Goal: Transaction & Acquisition: Purchase product/service

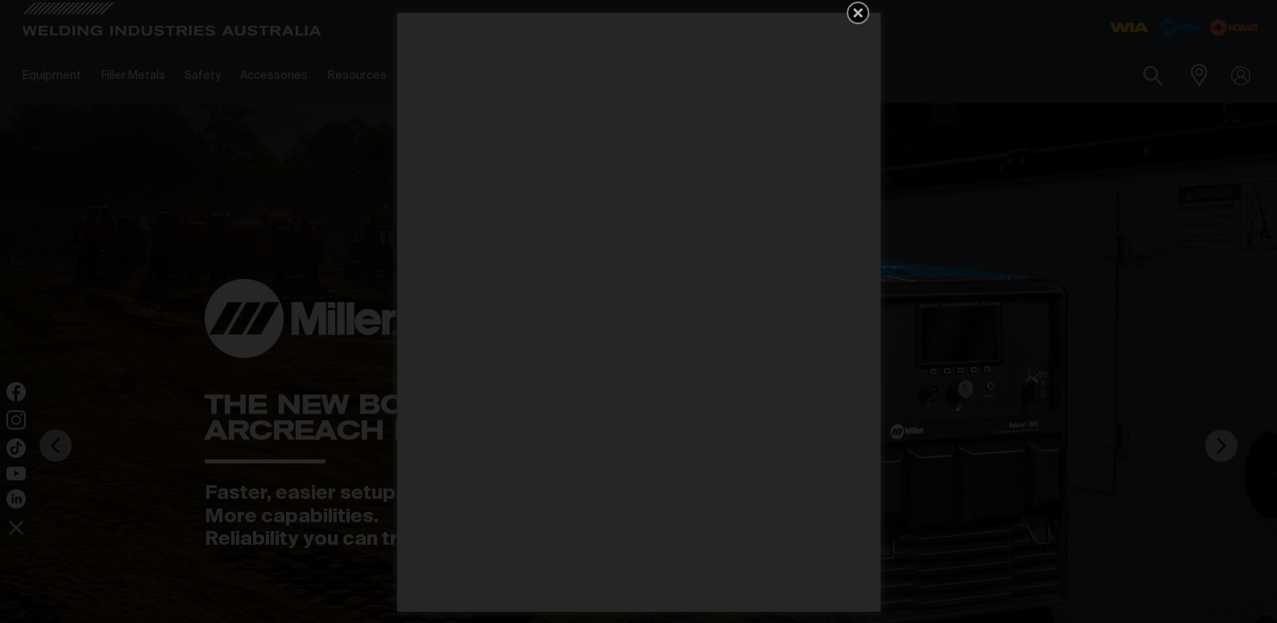
click at [860, 15] on icon "Get 5 WIA Welding Guides Free!" at bounding box center [859, 13] width 10 height 10
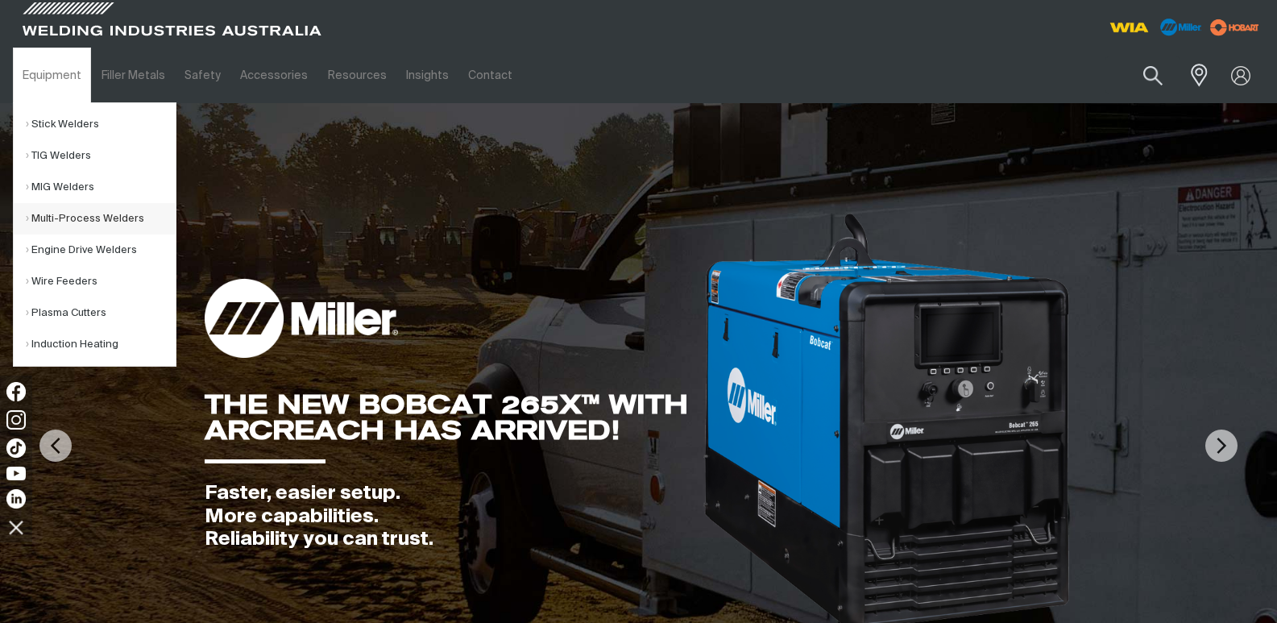
click at [64, 221] on link "Multi-Process Welders" at bounding box center [101, 218] width 150 height 31
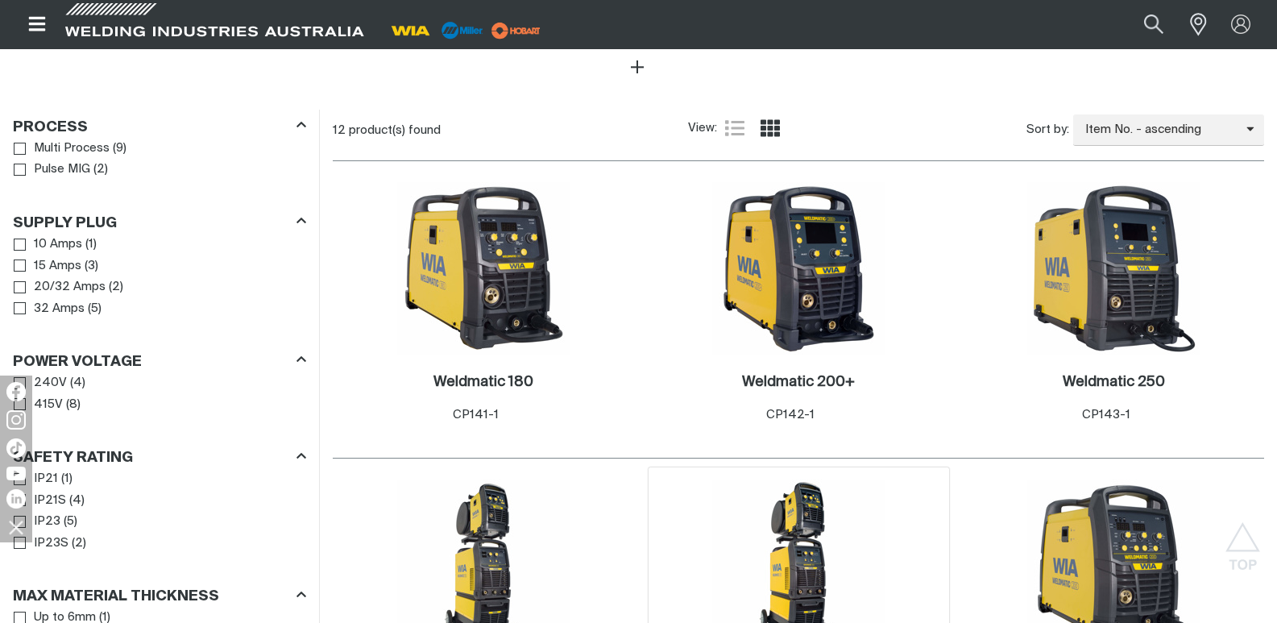
scroll to position [806, 0]
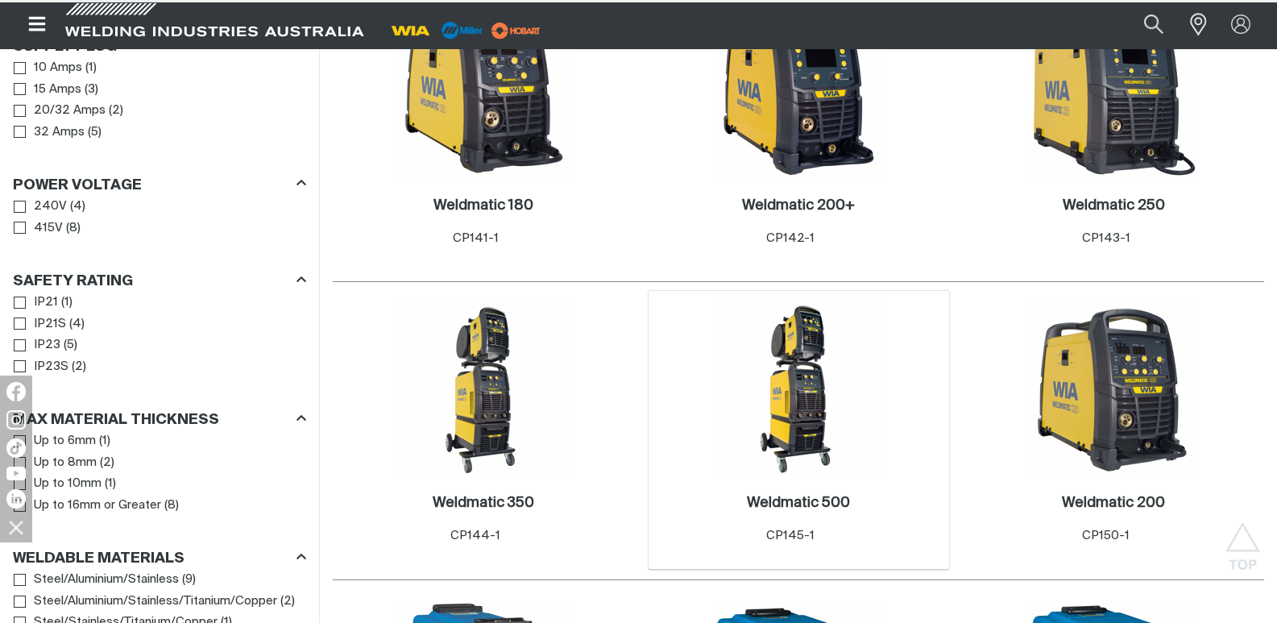
scroll to position [887, 0]
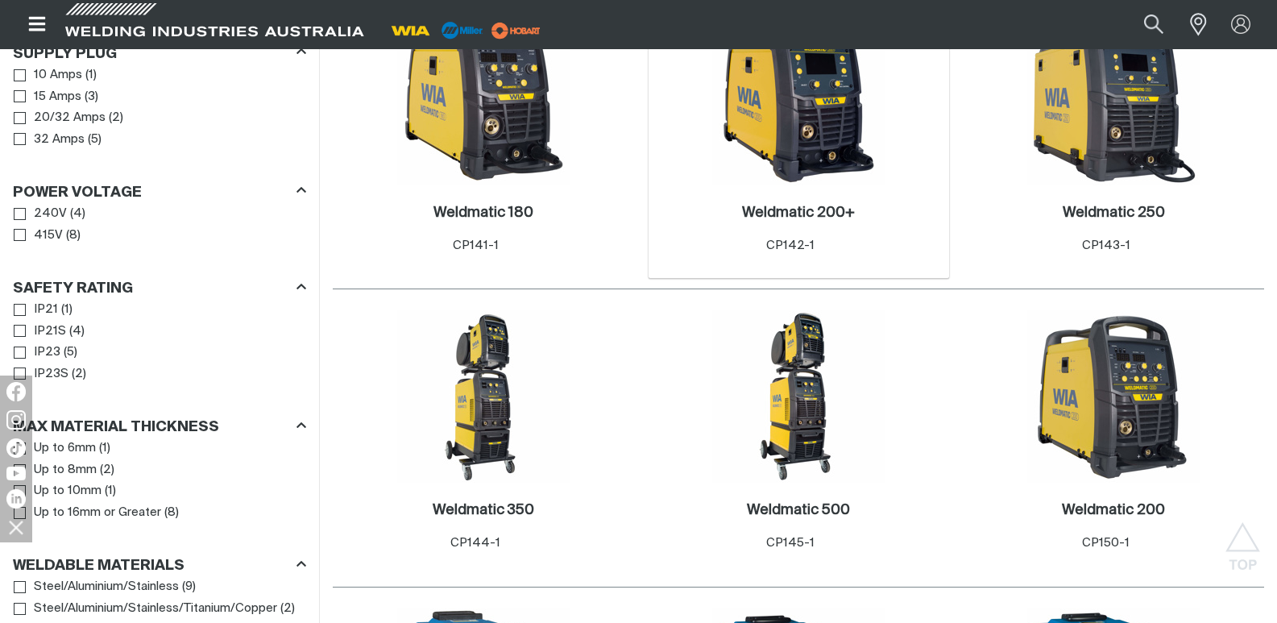
click at [801, 111] on img at bounding box center [798, 99] width 172 height 172
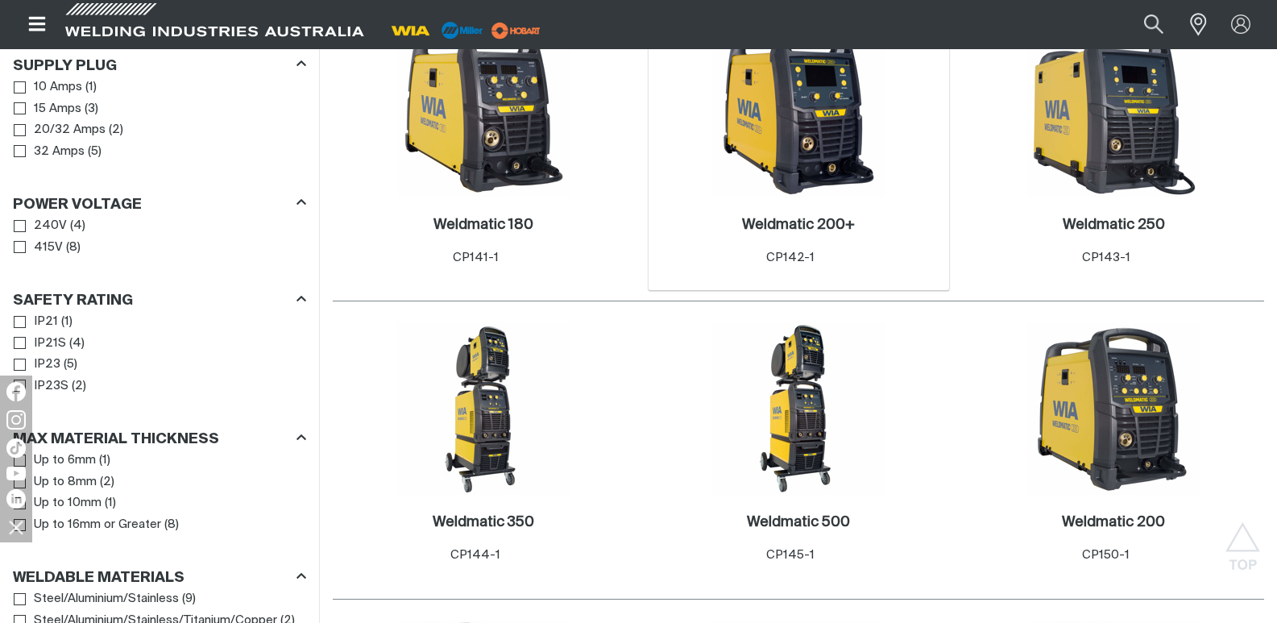
scroll to position [887, 0]
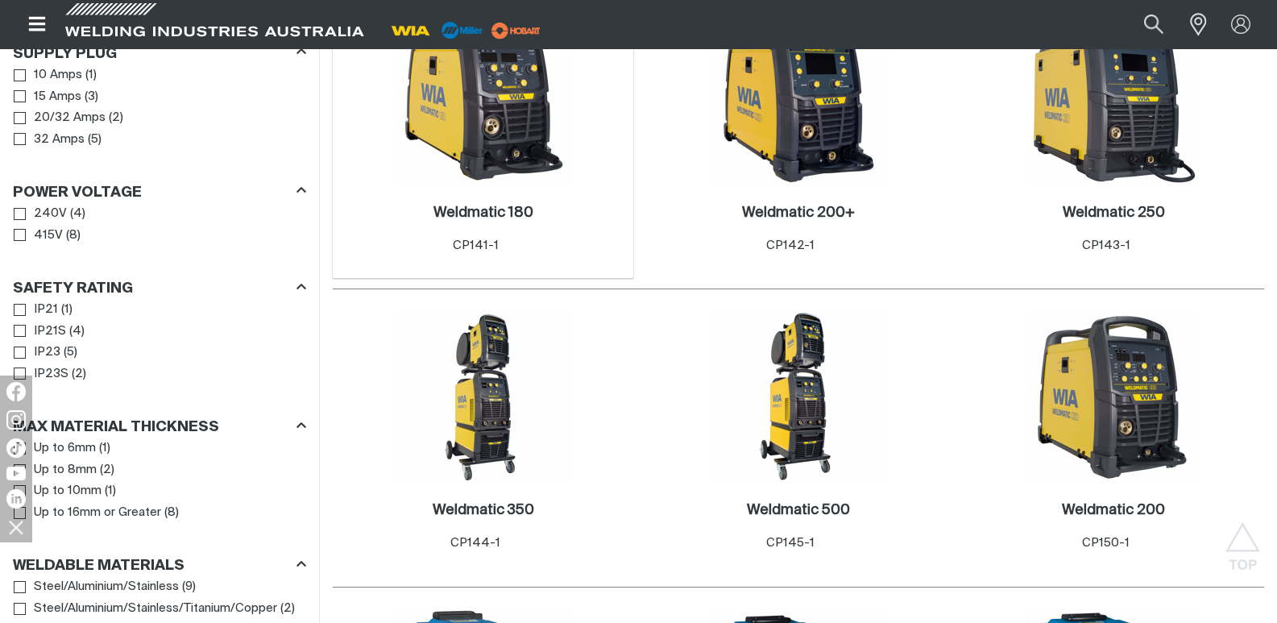
click at [521, 128] on img at bounding box center [483, 99] width 172 height 172
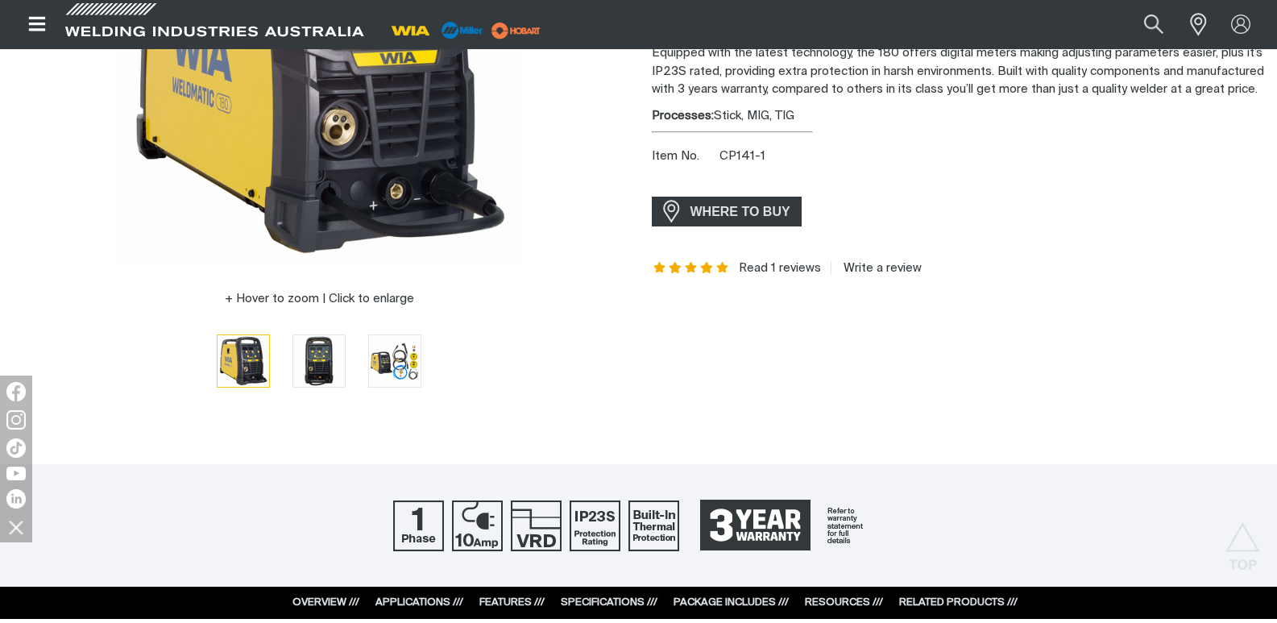
scroll to position [484, 0]
